Goal: Transaction & Acquisition: Purchase product/service

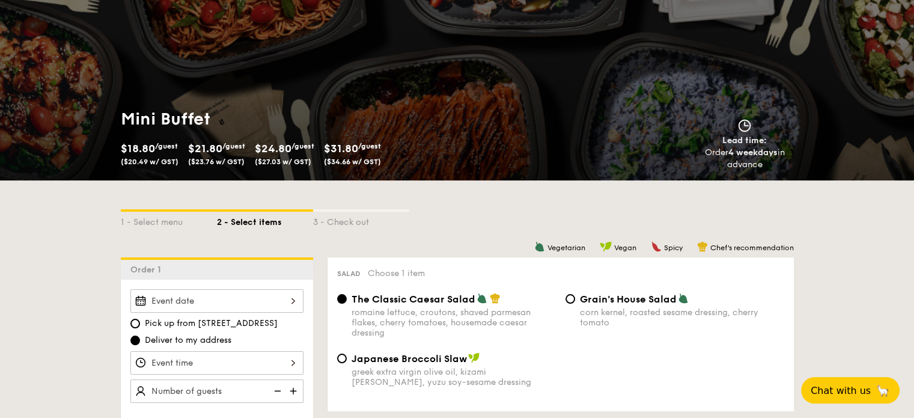
scroll to position [120, 0]
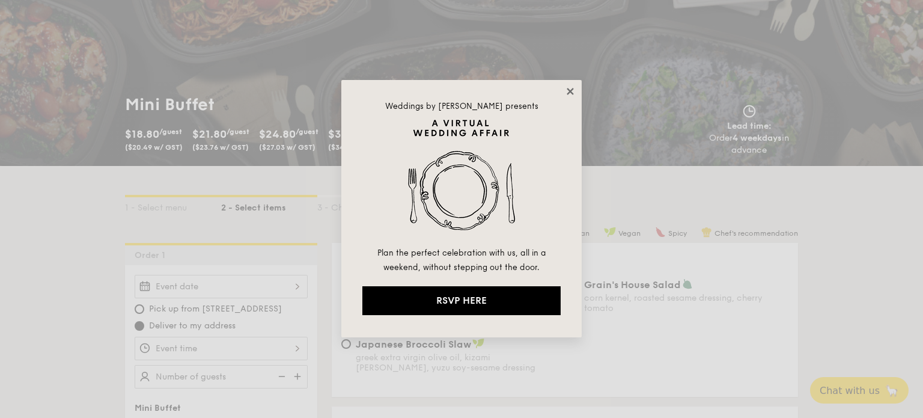
click at [573, 91] on icon at bounding box center [570, 91] width 11 height 11
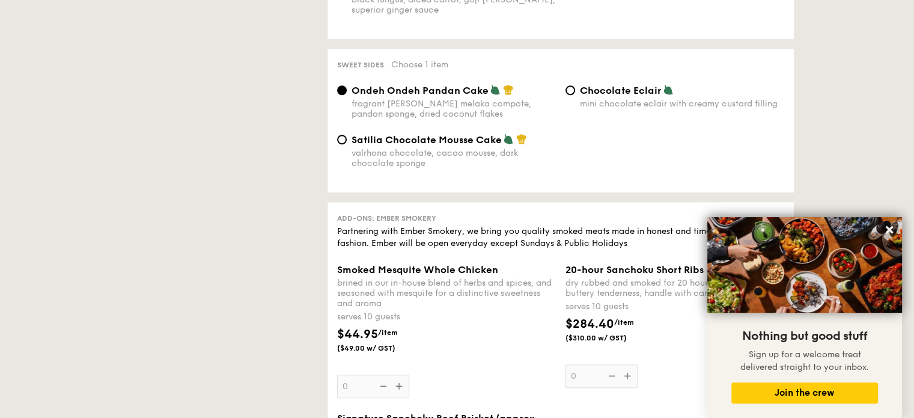
scroll to position [0, 0]
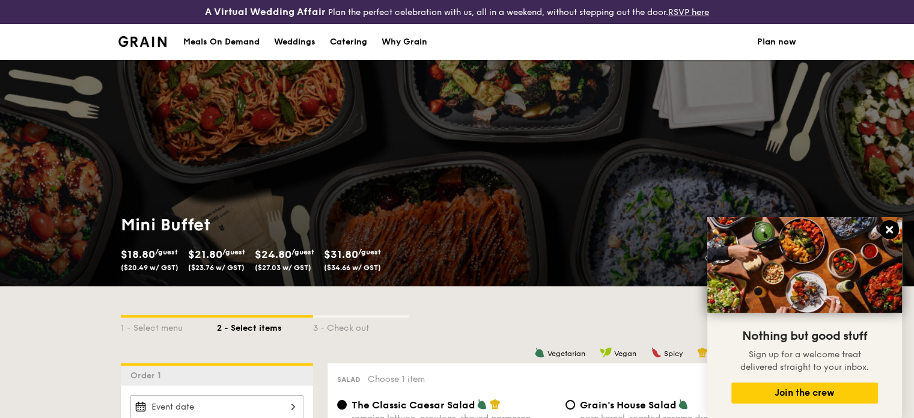
click at [891, 230] on icon at bounding box center [889, 229] width 11 height 11
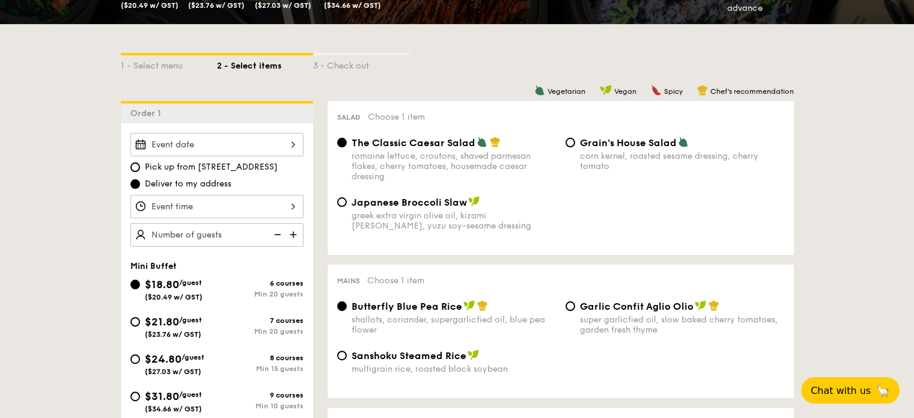
scroll to position [318, 0]
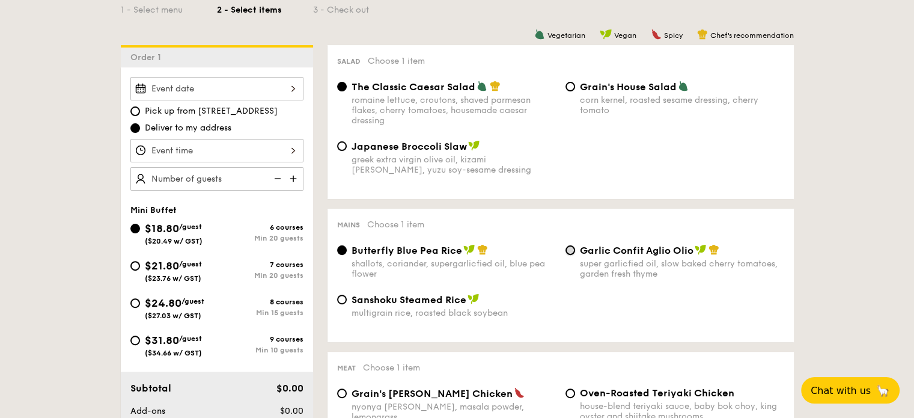
click at [570, 249] on input "Garlic Confit Aglio Olio super garlicfied oil, slow baked cherry tomatoes, gard…" at bounding box center [571, 250] width 10 height 10
radio input "true"
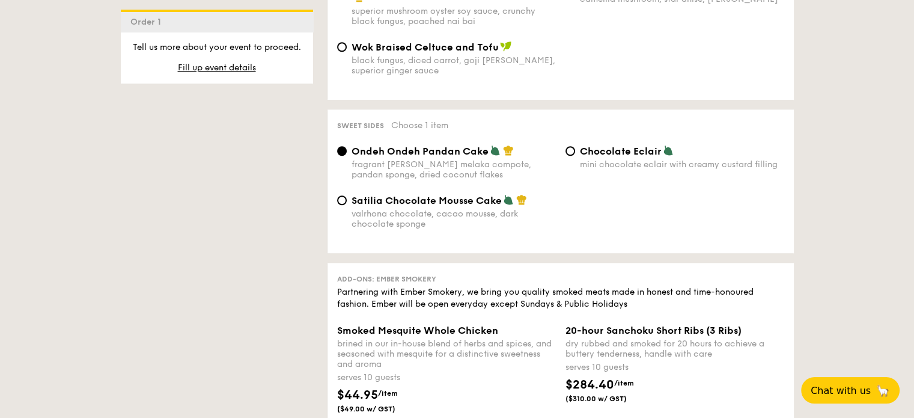
scroll to position [1039, 0]
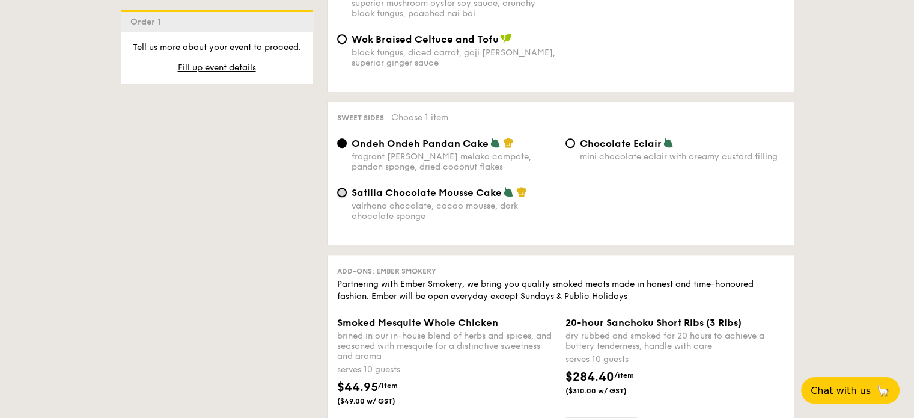
click at [344, 197] on input "Satilia Chocolate Mousse Cake valrhona chocolate, cacao mousse, dark chocolate …" at bounding box center [342, 193] width 10 height 10
radio input "true"
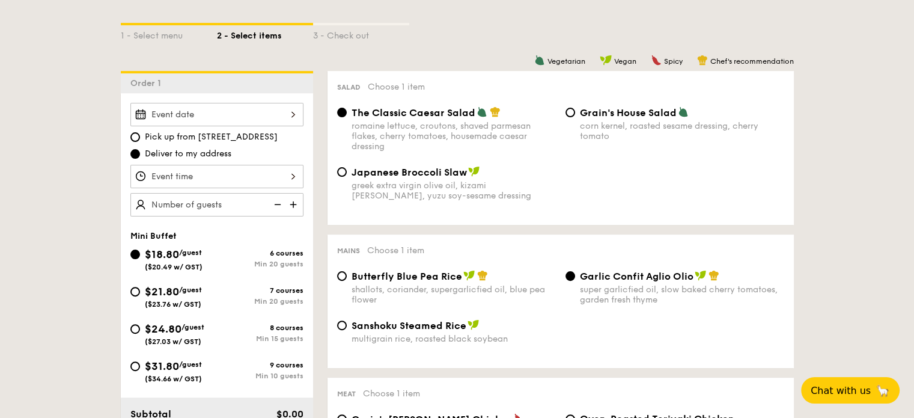
scroll to position [296, 0]
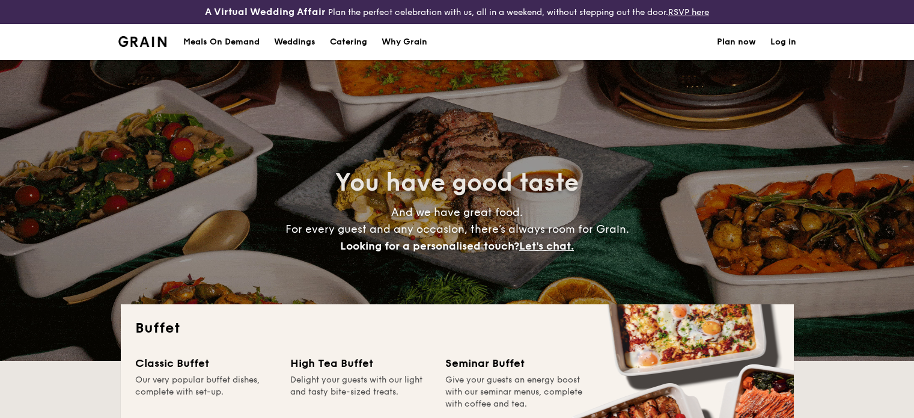
select select
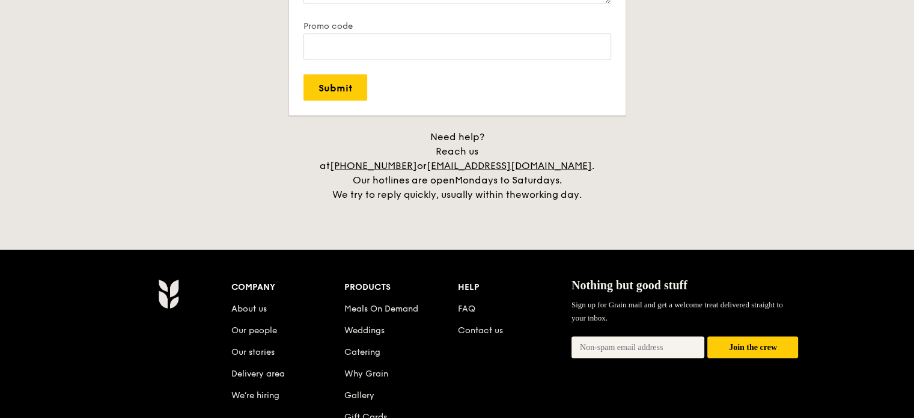
scroll to position [2519, 0]
